Goal: Information Seeking & Learning: Learn about a topic

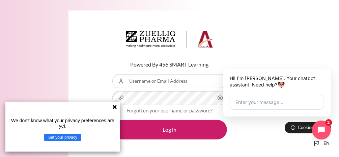
click at [68, 139] on button "Set your privacy" at bounding box center [62, 137] width 37 height 7
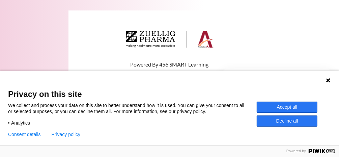
click at [325, 80] on div "Language 1 Language 2 Language 3" at bounding box center [169, 79] width 339 height 17
click at [326, 81] on icon at bounding box center [328, 80] width 5 height 5
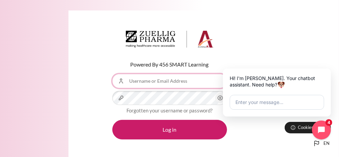
click at [142, 80] on input "Username or Email Address" at bounding box center [169, 81] width 115 height 14
type input "[EMAIL_ADDRESS][DOMAIN_NAME]"
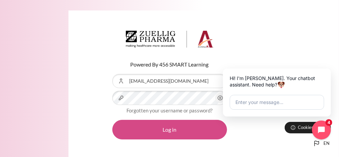
click at [160, 128] on button "Log in" at bounding box center [169, 130] width 115 height 20
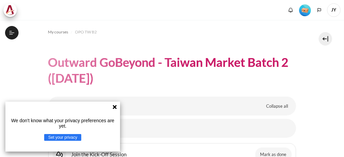
click at [115, 106] on icon at bounding box center [115, 107] width 4 height 4
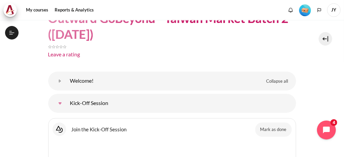
scroll to position [52, 0]
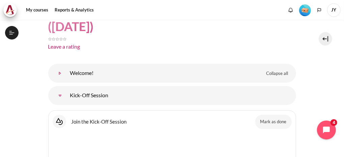
click at [67, 73] on link "Welcome!" at bounding box center [60, 74] width 14 height 14
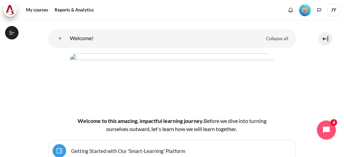
scroll to position [79, 0]
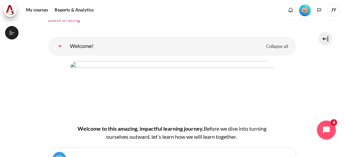
click at [304, 10] on img "Level #1" at bounding box center [305, 10] width 12 height 12
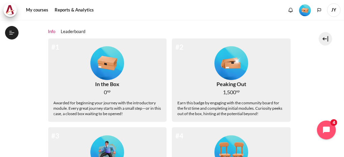
scroll to position [85, 0]
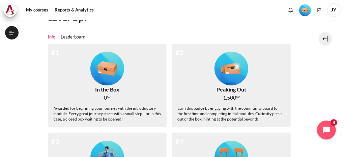
click at [100, 72] on img "Level #1" at bounding box center [107, 69] width 34 height 34
click at [111, 76] on img "Level #1" at bounding box center [107, 69] width 34 height 34
click at [79, 38] on link "Leaderboard" at bounding box center [73, 37] width 25 height 7
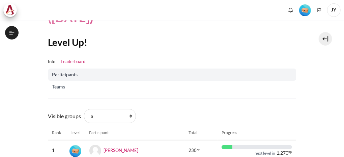
scroll to position [68, 0]
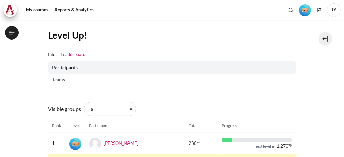
click at [103, 71] on link "Participants" at bounding box center [172, 67] width 248 height 12
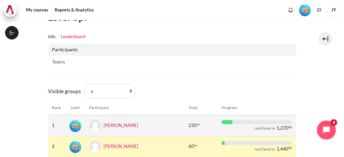
scroll to position [101, 0]
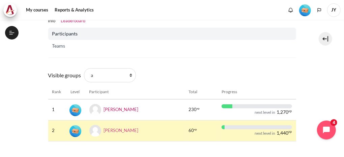
click at [113, 132] on link "[PERSON_NAME]" at bounding box center [121, 129] width 35 height 5
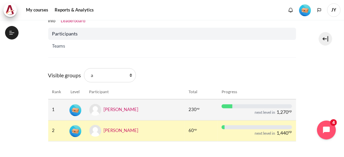
scroll to position [133, 0]
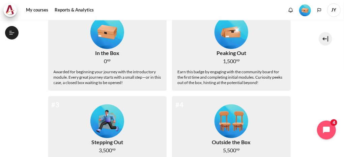
scroll to position [168, 0]
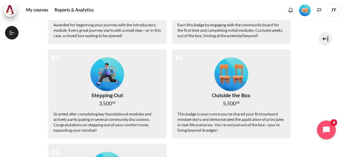
click at [109, 77] on img "Level #3" at bounding box center [107, 74] width 34 height 34
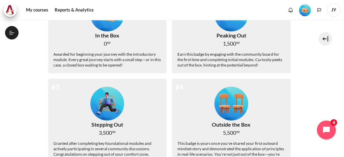
scroll to position [119, 0]
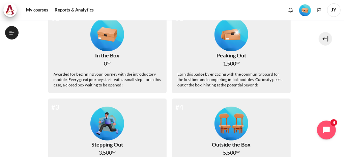
click at [108, 41] on img "Level #1" at bounding box center [107, 35] width 34 height 34
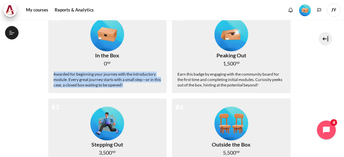
drag, startPoint x: 54, startPoint y: 74, endPoint x: 144, endPoint y: 86, distance: 91.0
click at [144, 86] on div "Awarded for beginning your journey with the introductory module. Every great jo…" at bounding box center [108, 80] width 108 height 16
drag, startPoint x: 144, startPoint y: 86, endPoint x: 127, endPoint y: 80, distance: 18.3
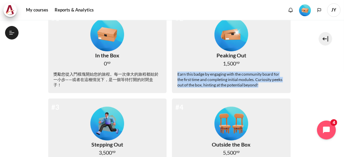
drag, startPoint x: 176, startPoint y: 75, endPoint x: 257, endPoint y: 87, distance: 82.7
click at [257, 87] on div "Earn this badge by engaging with the community board for the first time and com…" at bounding box center [232, 80] width 108 height 16
drag, startPoint x: 257, startPoint y: 87, endPoint x: 247, endPoint y: 85, distance: 10.1
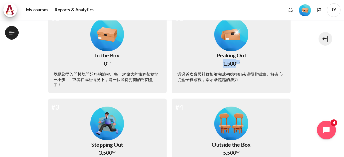
click at [234, 34] on img "Level #2" at bounding box center [232, 35] width 34 height 34
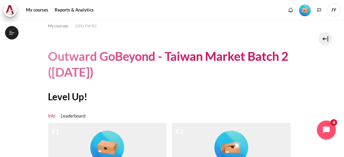
scroll to position [0, 0]
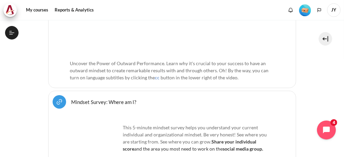
scroll to position [319, 0]
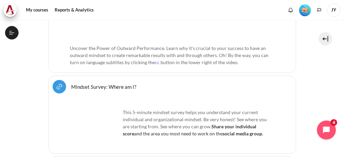
drag, startPoint x: 327, startPoint y: 0, endPoint x: 182, endPoint y: 90, distance: 171.1
click at [182, 90] on div "Mindset Survey: Where am I? URL" at bounding box center [172, 87] width 239 height 14
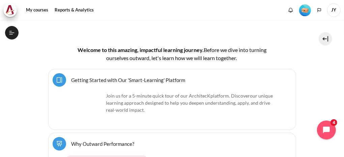
scroll to position [205, 0]
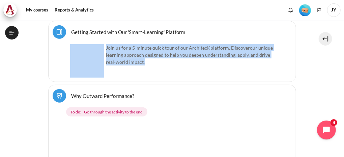
drag, startPoint x: 105, startPoint y: 47, endPoint x: 157, endPoint y: 63, distance: 54.1
click at [157, 63] on p "Join us for a 5-minute quick tour of our ArchitecK platform. Discover our uniqu…" at bounding box center [172, 54] width 204 height 21
drag, startPoint x: 157, startPoint y: 63, endPoint x: 149, endPoint y: 69, distance: 10.1
click at [149, 69] on div "Join us for a 5-minute quick tour of our ArchitecK platform. Discover our uniqu…" at bounding box center [172, 60] width 204 height 33
click at [111, 46] on p "Join us for a 5-minute quick tour of our ArchitecK platform. Discover our uniqu…" at bounding box center [172, 54] width 204 height 21
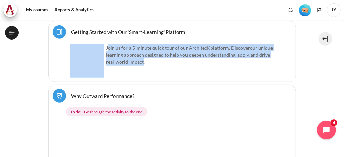
drag, startPoint x: 108, startPoint y: 46, endPoint x: 143, endPoint y: 61, distance: 38.5
click at [143, 61] on p "Join us for a 5-minute quick tour of our ArchitecK platform. Discover our uniqu…" at bounding box center [172, 54] width 204 height 21
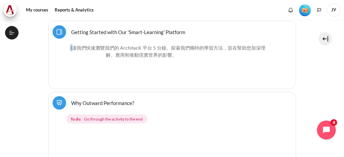
click at [181, 70] on div "J 讓我們快速瀏覽我們的 ArchitecK 平台 5 分鐘。探索 我們獨特的學習方法，旨在幫助您加深理解、應用和推動現實世界的影響 。" at bounding box center [172, 64] width 204 height 41
click at [132, 32] on link "Getting Started with Our 'Smart-Learning' Platform Page" at bounding box center [129, 32] width 114 height 6
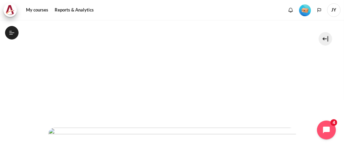
scroll to position [188, 0]
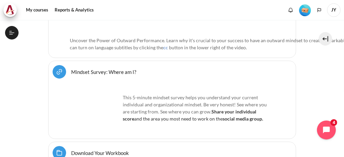
scroll to position [375, 0]
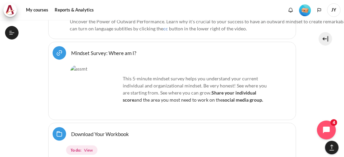
click at [122, 75] on p "This 5-minute mindset survey helps you understand your current individual and o…" at bounding box center [172, 89] width 204 height 28
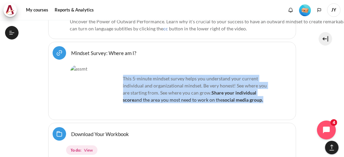
drag, startPoint x: 123, startPoint y: 53, endPoint x: 251, endPoint y: 75, distance: 129.9
click at [251, 75] on p "This 5-minute mindset survey helps you understand your current individual and o…" at bounding box center [172, 89] width 204 height 28
drag, startPoint x: 251, startPoint y: 75, endPoint x: 211, endPoint y: 73, distance: 39.9
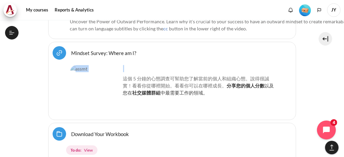
click at [123, 50] on link "Mindset Survey: Where am I? URL" at bounding box center [104, 53] width 65 height 6
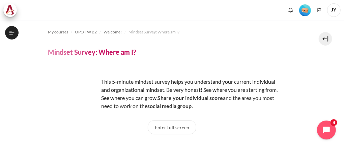
scroll to position [12, 0]
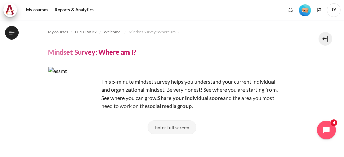
click at [166, 127] on button "Enter full screen" at bounding box center [172, 127] width 49 height 14
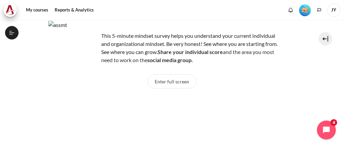
scroll to position [44, 0]
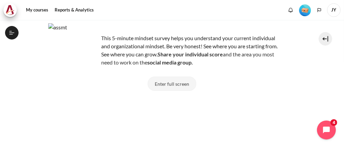
click at [170, 83] on button "Enter full screen" at bounding box center [172, 84] width 49 height 14
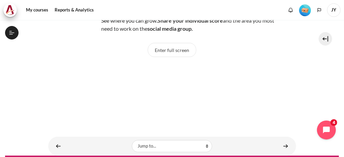
scroll to position [45, 0]
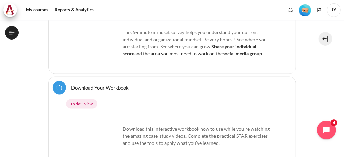
scroll to position [403, 0]
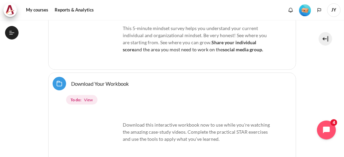
click at [112, 81] on link "Download Your Workbook Folder" at bounding box center [101, 83] width 58 height 6
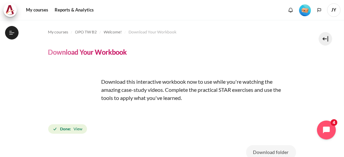
scroll to position [20, 0]
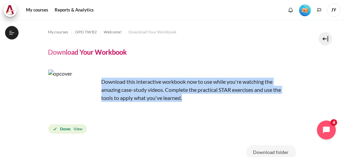
drag, startPoint x: 115, startPoint y: 85, endPoint x: 184, endPoint y: 101, distance: 71.2
click at [184, 101] on p "Download this interactive workbook now to use while you're watching the amazing…" at bounding box center [166, 86] width 236 height 32
drag, startPoint x: 184, startPoint y: 101, endPoint x: 171, endPoint y: 94, distance: 15.1
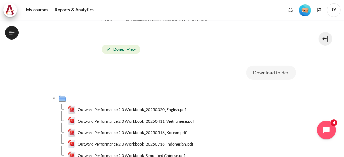
scroll to position [72, 0]
click at [265, 74] on button "Download folder" at bounding box center [271, 72] width 50 height 14
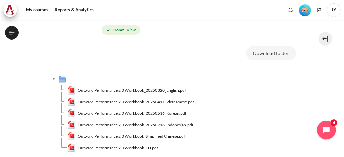
scroll to position [154, 0]
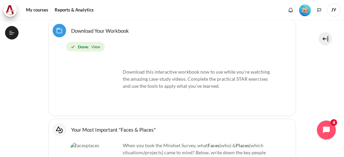
scroll to position [498, 0]
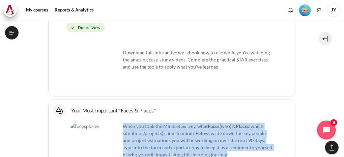
drag, startPoint x: 124, startPoint y: 102, endPoint x: 223, endPoint y: 132, distance: 103.8
click at [223, 132] on p "When you took the Mindset Survey, what F aces (who) & Places (which situations/…" at bounding box center [172, 140] width 204 height 35
drag, startPoint x: 223, startPoint y: 131, endPoint x: 208, endPoint y: 120, distance: 18.4
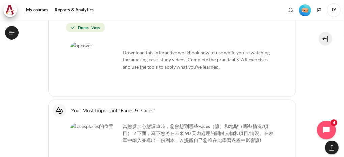
click at [203, 137] on div "當您參加心態調查時，您會想到哪些 F aces （誰）和 地點 （哪些情況/項目）？下面，寫下您將在未來 90 天內處理的關鍵人物和項目/情況。在表單中輸入並…" at bounding box center [172, 148] width 204 height 50
click at [100, 107] on link "Your Most Important "Faces & Places" Interactive Content" at bounding box center [114, 110] width 85 height 6
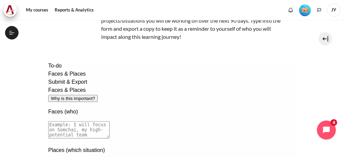
scroll to position [29, 0]
click at [207, 86] on div "Faces & Places Why is this important?" at bounding box center [172, 94] width 248 height 16
click at [134, 86] on div "Faces & Places" at bounding box center [172, 90] width 248 height 8
click at [105, 121] on textarea at bounding box center [78, 129] width 61 height 17
click at [106, 86] on div "Faces & Places" at bounding box center [172, 90] width 248 height 8
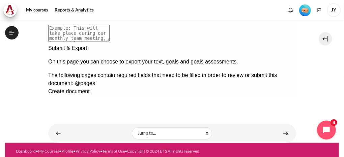
click at [285, 45] on div "Next documentation step" at bounding box center [172, 45] width 248 height 0
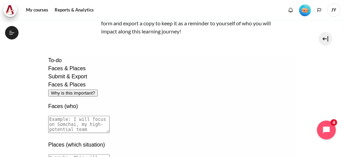
scroll to position [83, 0]
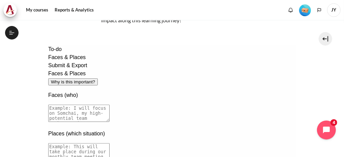
drag, startPoint x: 109, startPoint y: 95, endPoint x: 176, endPoint y: 103, distance: 67.3
drag, startPoint x: 176, startPoint y: 103, endPoint x: 153, endPoint y: 102, distance: 22.6
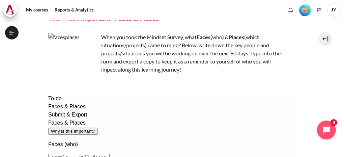
scroll to position [0, 0]
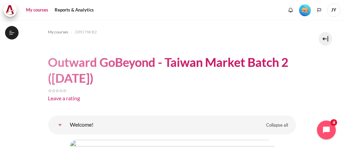
click at [44, 12] on link "My courses" at bounding box center [37, 10] width 27 height 14
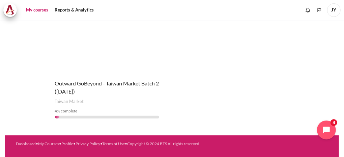
scroll to position [95, 0]
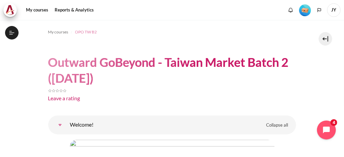
click at [87, 33] on span "OPO TW B2" at bounding box center [86, 32] width 22 height 6
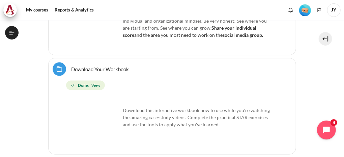
scroll to position [437, 0]
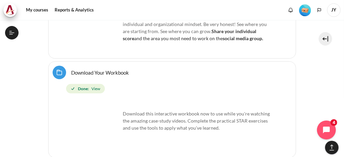
click at [101, 84] on span "Done: View" at bounding box center [85, 88] width 39 height 9
click at [87, 86] on strong "Done:" at bounding box center [83, 89] width 11 height 6
click at [111, 69] on link "Download Your Workbook Folder" at bounding box center [101, 72] width 58 height 6
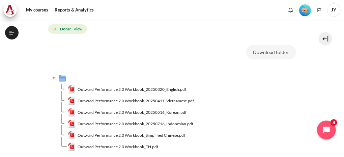
scroll to position [102, 0]
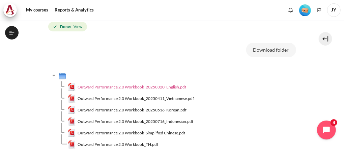
click at [144, 86] on span "Outward Performance 2.0 Workbook_20250320_English.pdf" at bounding box center [132, 87] width 109 height 6
drag, startPoint x: 264, startPoint y: 84, endPoint x: 260, endPoint y: 88, distance: 6.2
click at [264, 84] on td "Outward Performance 2.0 Workbook_20250320_English.pdf" at bounding box center [182, 86] width 229 height 11
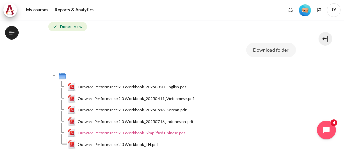
click at [164, 132] on span "Outward Performance 2.0 Workbook_Simplified Chinese.pdf" at bounding box center [132, 133] width 108 height 6
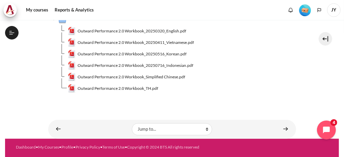
scroll to position [162, 0]
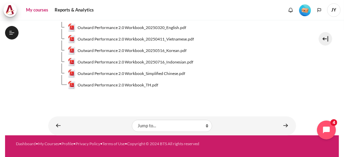
click at [43, 7] on link "My courses" at bounding box center [37, 10] width 27 height 14
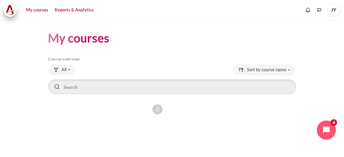
click at [65, 10] on link "Reports & Analytics" at bounding box center [74, 10] width 44 height 14
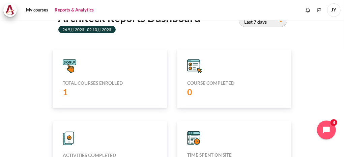
scroll to position [68, 0]
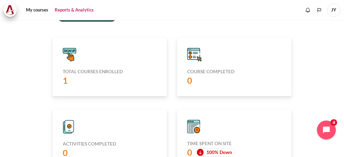
click at [196, 56] on icon "Content" at bounding box center [194, 55] width 15 height 14
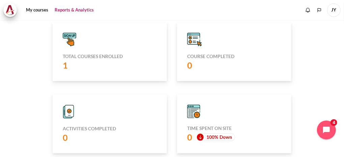
scroll to position [101, 0]
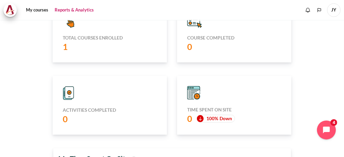
click at [88, 110] on h5 "Activities completed" at bounding box center [110, 110] width 94 height 6
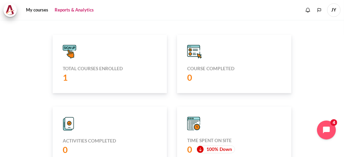
scroll to position [53, 0]
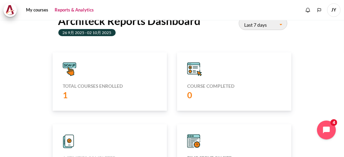
click at [198, 85] on h5 "Course completed" at bounding box center [234, 86] width 94 height 6
click at [195, 68] on icon "Content" at bounding box center [194, 69] width 12 height 9
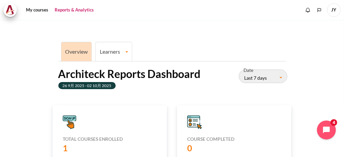
click at [113, 52] on link "Learners" at bounding box center [114, 51] width 36 height 6
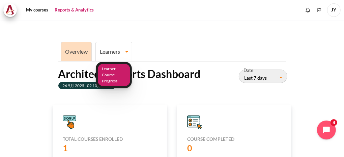
click at [113, 68] on link "Learner Course Progress" at bounding box center [114, 75] width 32 height 23
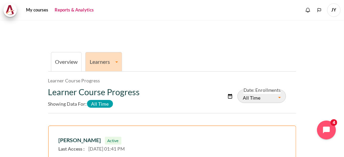
click at [174, 90] on h2 "Learner Course Progress" at bounding box center [128, 92] width 160 height 10
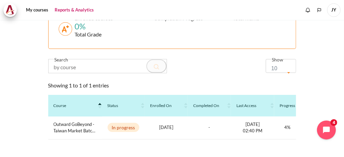
scroll to position [230, 0]
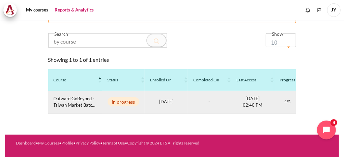
click at [125, 98] on span "In progress" at bounding box center [124, 101] width 32 height 9
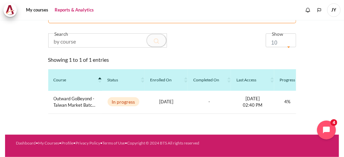
drag, startPoint x: 124, startPoint y: 119, endPoint x: 227, endPoint y: 119, distance: 102.3
click at [227, 119] on div "Joe Yang Active Last Access : 03 Oct 2025 01:41 PM Visits on course : 18 Time S…" at bounding box center [172, 5] width 248 height 237
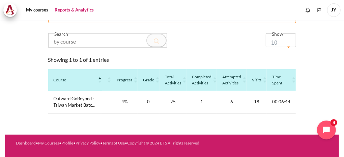
scroll to position [0, 0]
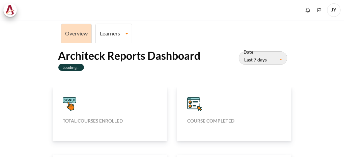
scroll to position [135, 0]
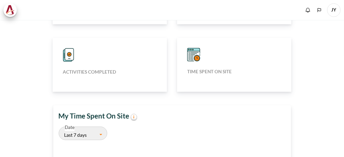
click at [196, 57] on div "Time Spent On Site" at bounding box center [234, 65] width 114 height 54
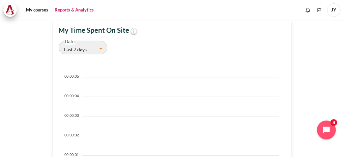
scroll to position [241, 0]
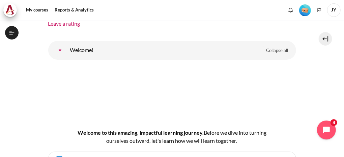
scroll to position [79, 0]
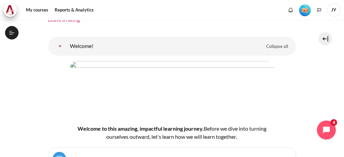
click at [67, 48] on link "Welcome!" at bounding box center [60, 47] width 14 height 14
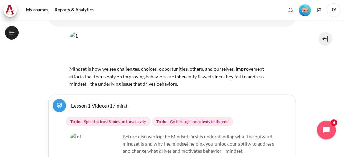
scroll to position [349, 0]
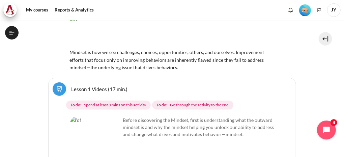
click at [110, 136] on img "Content" at bounding box center [95, 141] width 51 height 51
click at [94, 86] on link "Lesson 1 Videos (17 min.)" at bounding box center [100, 89] width 56 height 6
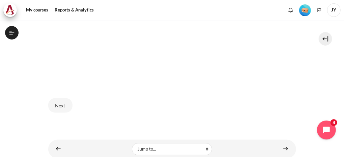
scroll to position [374, 0]
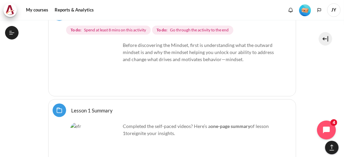
scroll to position [457, 0]
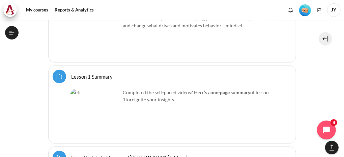
click at [106, 73] on link "Lesson 1 Summary Folder" at bounding box center [93, 76] width 42 height 6
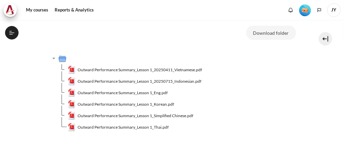
scroll to position [91, 0]
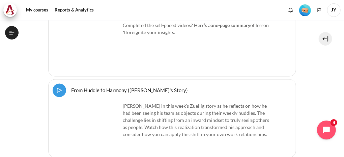
scroll to position [544, 0]
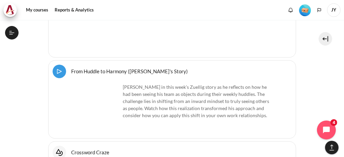
click at [149, 68] on link "From Huddle to Harmony (Khoo Ghi Peng's Story) Video Time" at bounding box center [130, 71] width 117 height 6
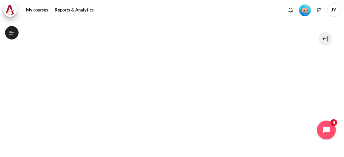
scroll to position [112, 0]
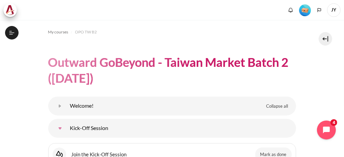
click at [310, 12] on img "Level #1" at bounding box center [305, 10] width 12 height 12
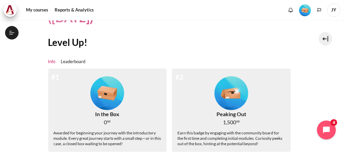
scroll to position [80, 0]
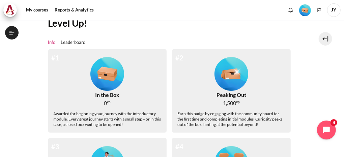
click at [106, 73] on img "Level #1" at bounding box center [107, 74] width 34 height 34
click at [232, 82] on img "Level #2" at bounding box center [232, 74] width 34 height 34
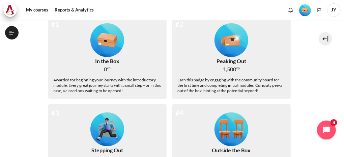
drag, startPoint x: 232, startPoint y: 42, endPoint x: 238, endPoint y: 42, distance: 5.7
click at [233, 42] on img "Level #2" at bounding box center [232, 40] width 34 height 34
click at [329, 133] on icon "Open chat widget" at bounding box center [330, 130] width 10 height 10
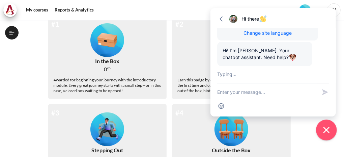
scroll to position [183, 0]
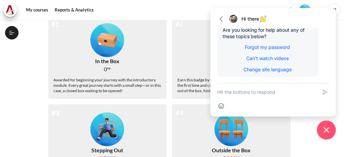
click at [309, 144] on section "My courses OPO TW B2 Outward GoBeyond - Taiwan Market Batch 2 (Sep 2025) Level …" at bounding box center [172, 107] width 334 height 402
click at [329, 130] on icon "Close chat widget" at bounding box center [327, 130] width 10 height 10
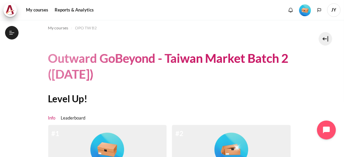
scroll to position [0, 0]
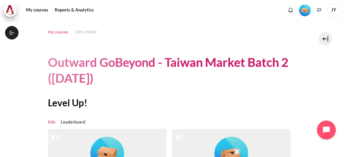
click at [64, 33] on span "My courses" at bounding box center [58, 32] width 20 height 6
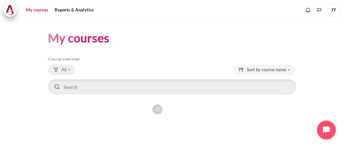
click at [69, 70] on button "All" at bounding box center [61, 69] width 27 height 11
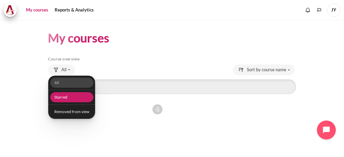
click at [72, 97] on link "Starred" at bounding box center [71, 97] width 43 height 10
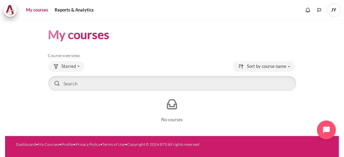
scroll to position [4, 0]
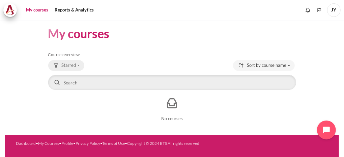
click at [76, 66] on span "Starred" at bounding box center [69, 65] width 15 height 7
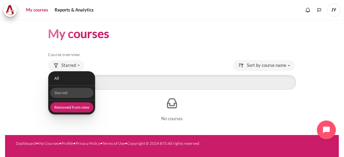
click at [75, 105] on link "Removed from view" at bounding box center [71, 107] width 43 height 10
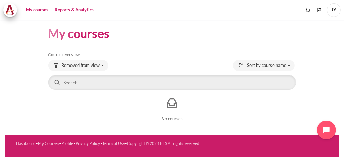
click at [85, 11] on link "Reports & Analytics" at bounding box center [74, 10] width 44 height 14
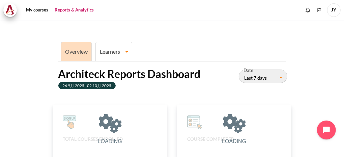
scroll to position [5, 5]
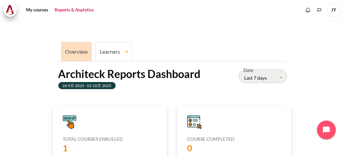
click at [123, 49] on link "Learners" at bounding box center [114, 51] width 36 height 6
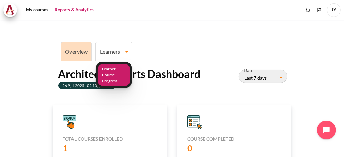
click at [115, 69] on link "Learner Course Progress" at bounding box center [114, 75] width 32 height 23
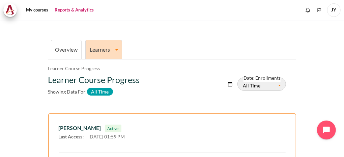
scroll to position [4, 0]
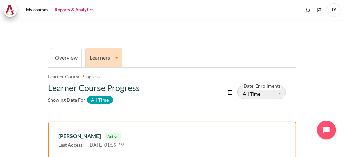
click at [108, 56] on link "Learners" at bounding box center [104, 57] width 36 height 6
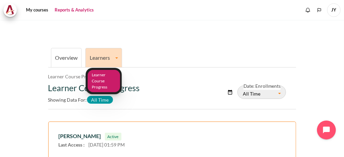
click at [108, 80] on link "Learner Course Progress" at bounding box center [104, 81] width 32 height 23
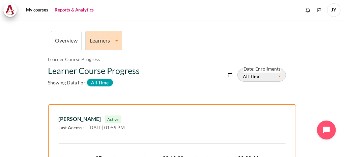
scroll to position [17, 0]
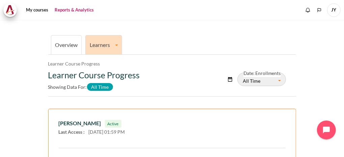
click at [105, 45] on link "Learners" at bounding box center [104, 45] width 36 height 6
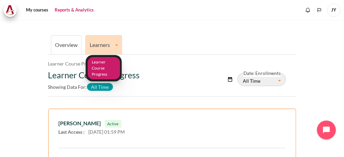
click at [102, 74] on link "Learner Course Progress" at bounding box center [104, 68] width 32 height 23
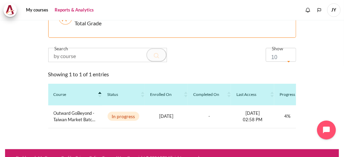
scroll to position [214, 0]
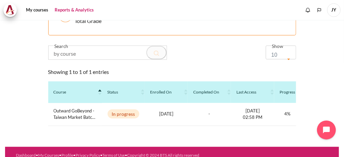
drag, startPoint x: 143, startPoint y: 135, endPoint x: 223, endPoint y: 134, distance: 80.0
click at [223, 134] on div "[PERSON_NAME] Active Last Access : [DATE] 01:59 PM Visits on course : 27 Time S…" at bounding box center [172, 17] width 248 height 237
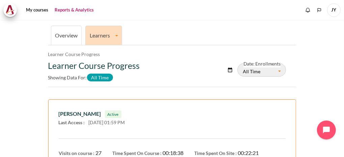
scroll to position [0, 0]
